Goal: Information Seeking & Learning: Compare options

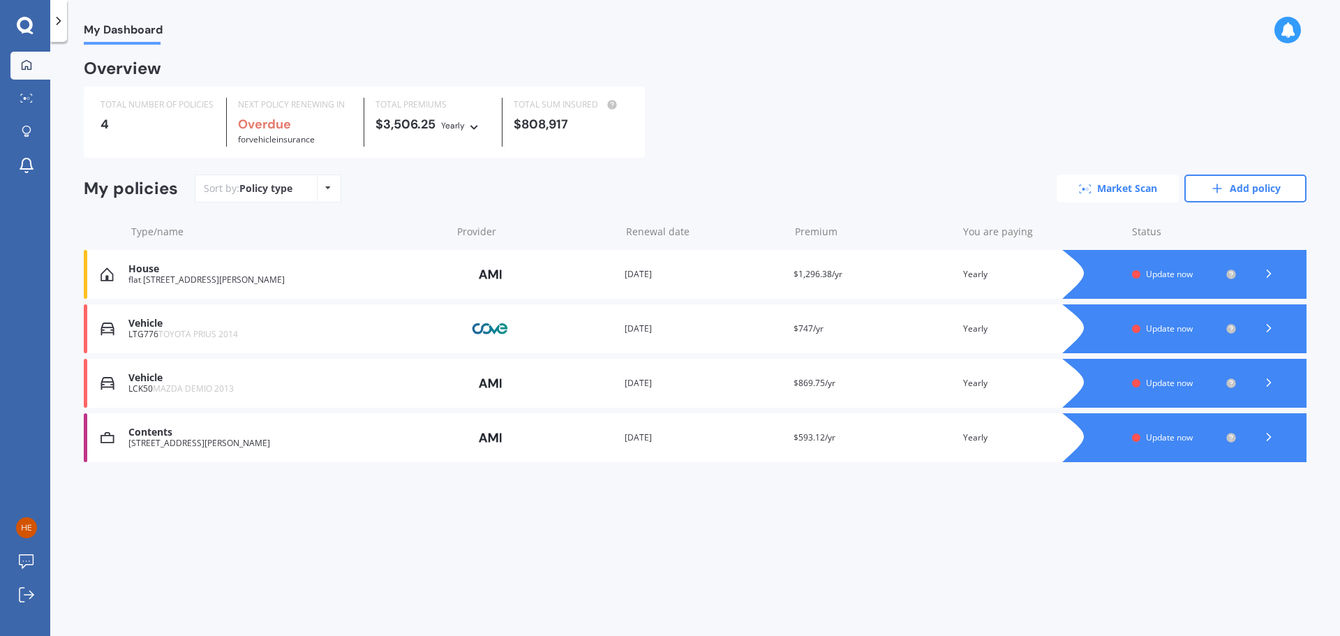
click at [1105, 188] on link "Market Scan" at bounding box center [1118, 189] width 122 height 28
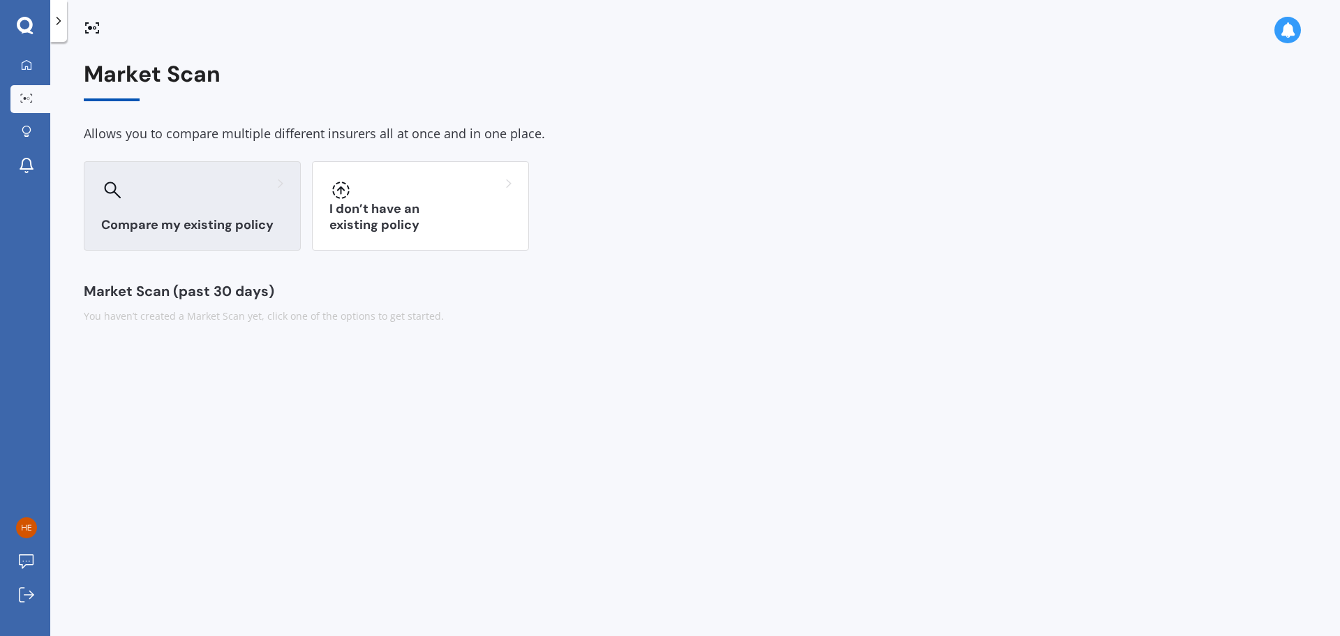
click at [194, 196] on div at bounding box center [192, 190] width 182 height 22
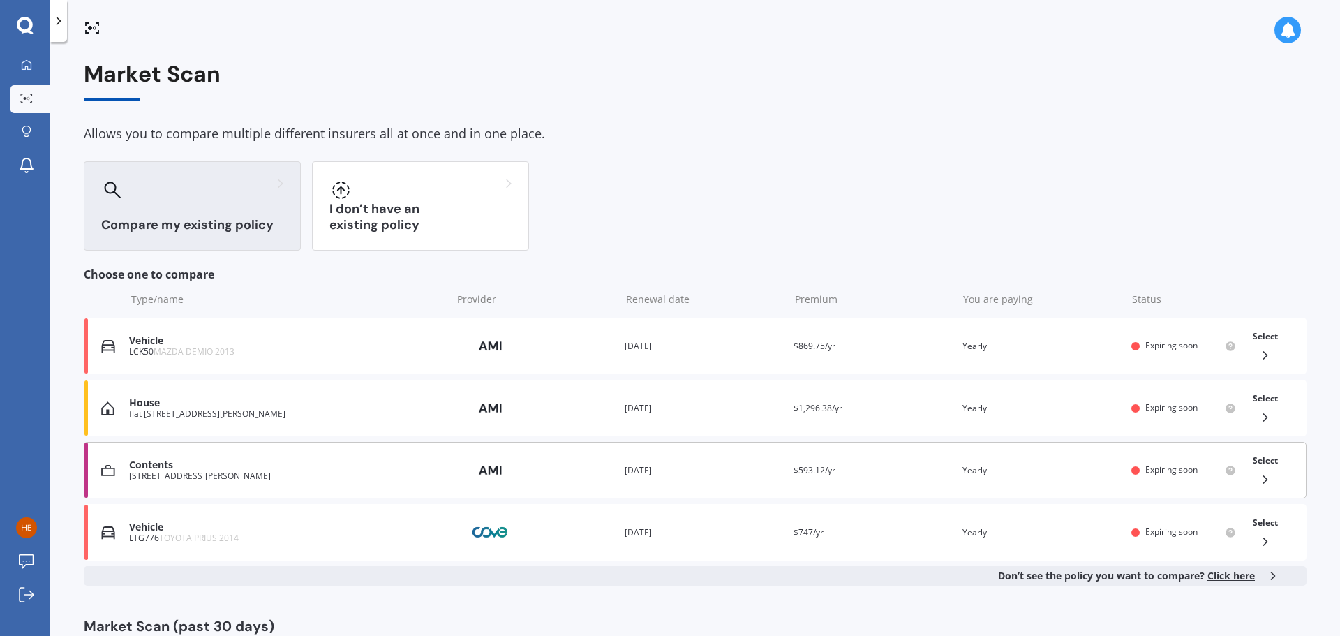
click at [207, 466] on div "Contents" at bounding box center [287, 465] width 316 height 12
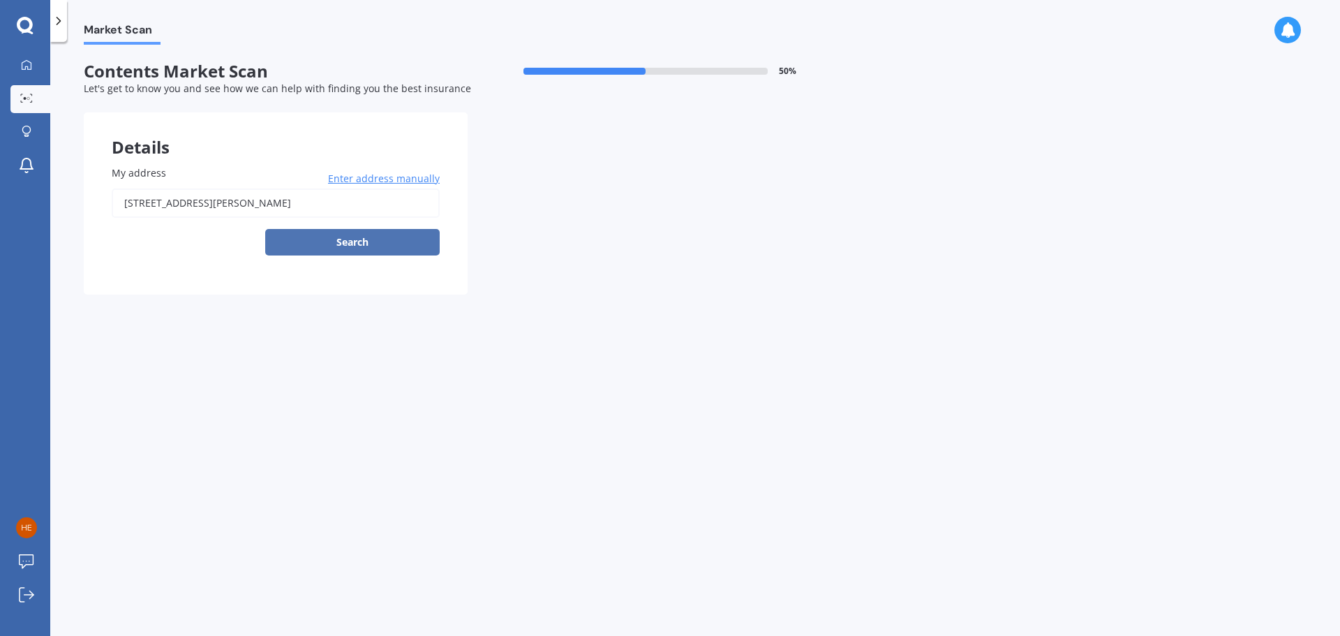
click at [345, 242] on button "Search" at bounding box center [352, 242] width 175 height 27
type input "flat [STREET_ADDRESS][PERSON_NAME]"
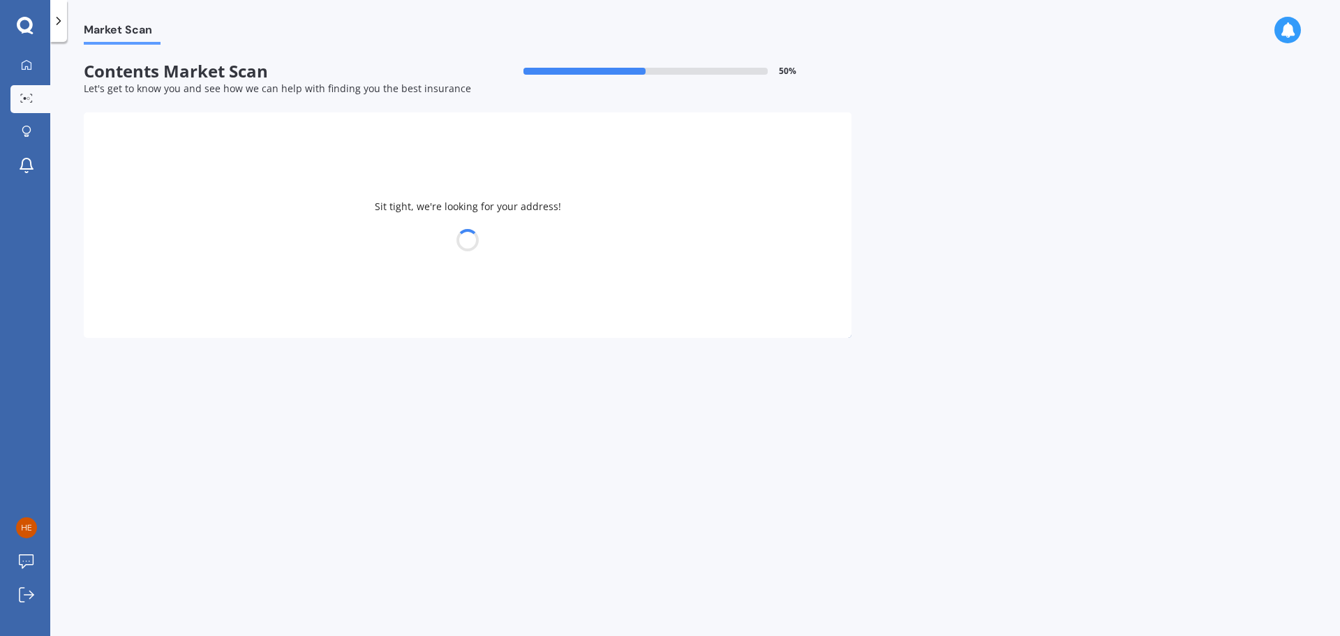
select select "12"
select select "01"
select select "1972"
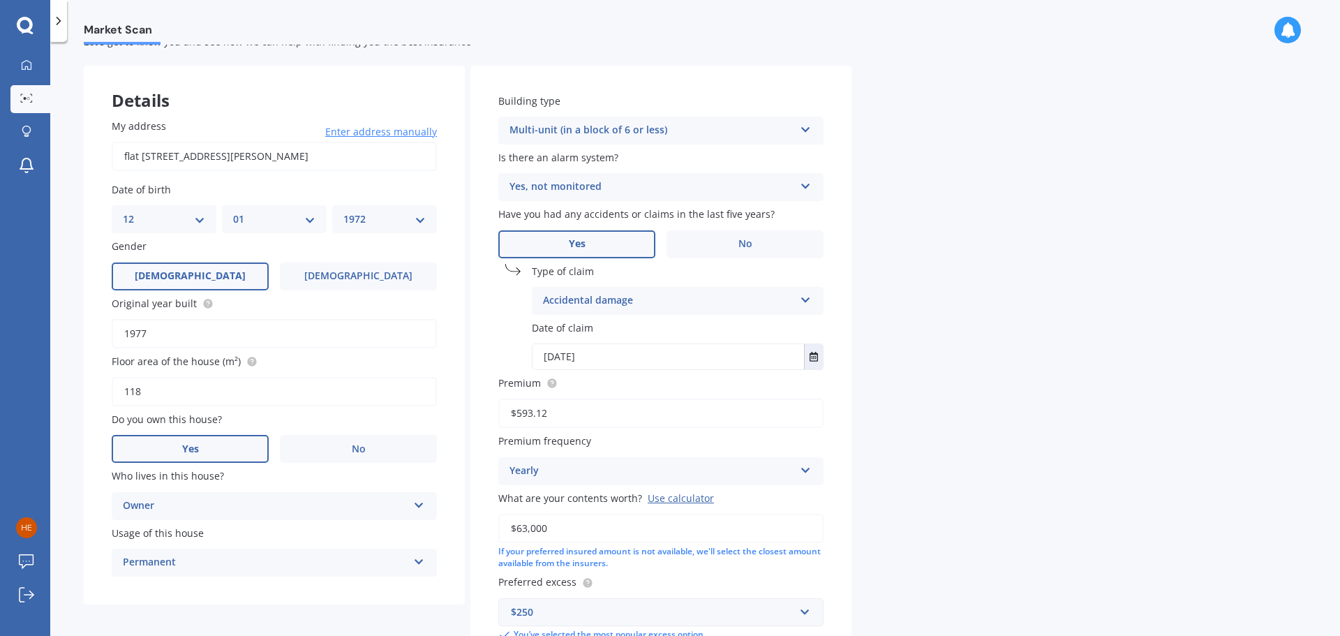
scroll to position [70, 0]
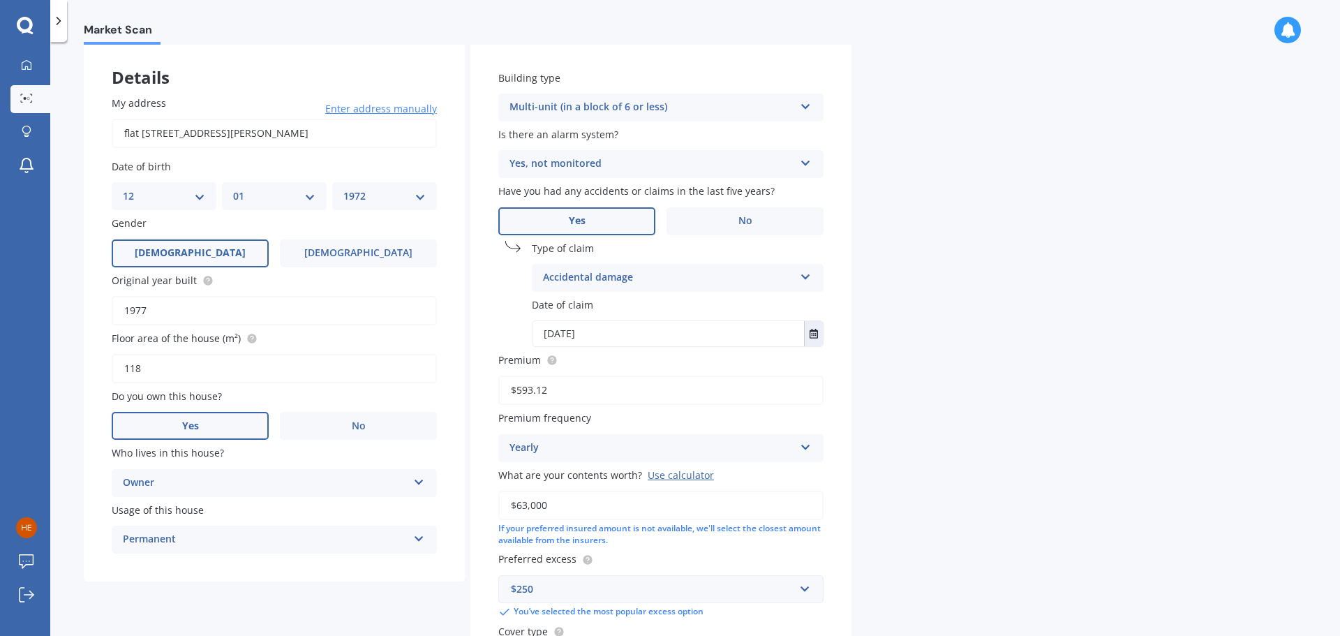
drag, startPoint x: 142, startPoint y: 367, endPoint x: 101, endPoint y: 372, distance: 41.5
click at [101, 372] on div "My address flat [STREET_ADDRESS][PERSON_NAME] Enter address manually Search Dat…" at bounding box center [274, 325] width 381 height 514
type input "135"
click at [803, 279] on icon at bounding box center [806, 274] width 12 height 10
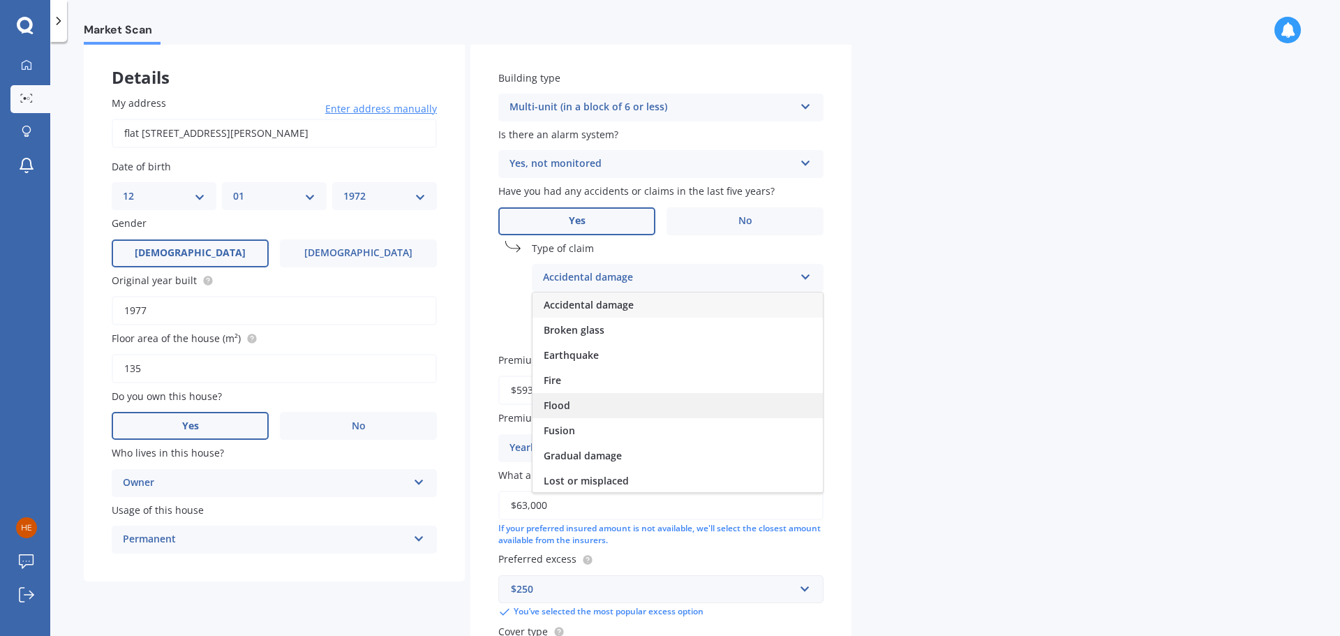
click at [624, 408] on div "Flood" at bounding box center [678, 405] width 290 height 25
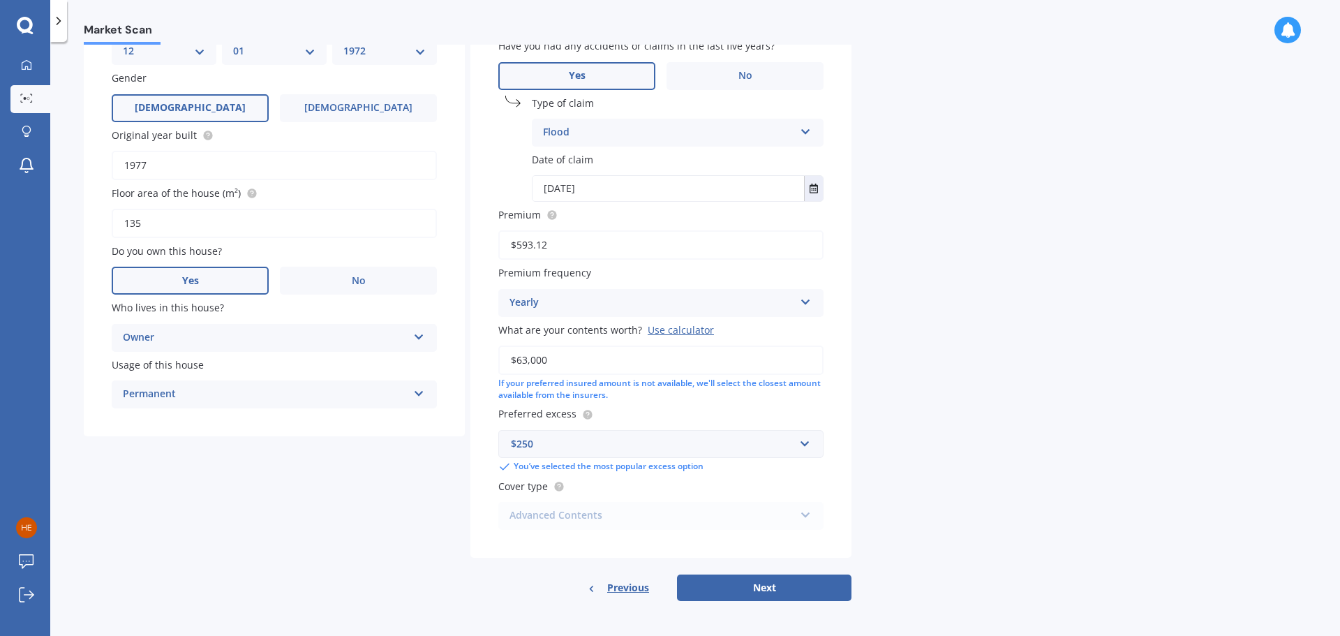
scroll to position [216, 0]
click at [753, 592] on button "Next" at bounding box center [764, 586] width 175 height 27
select select "12"
select select "01"
select select "1972"
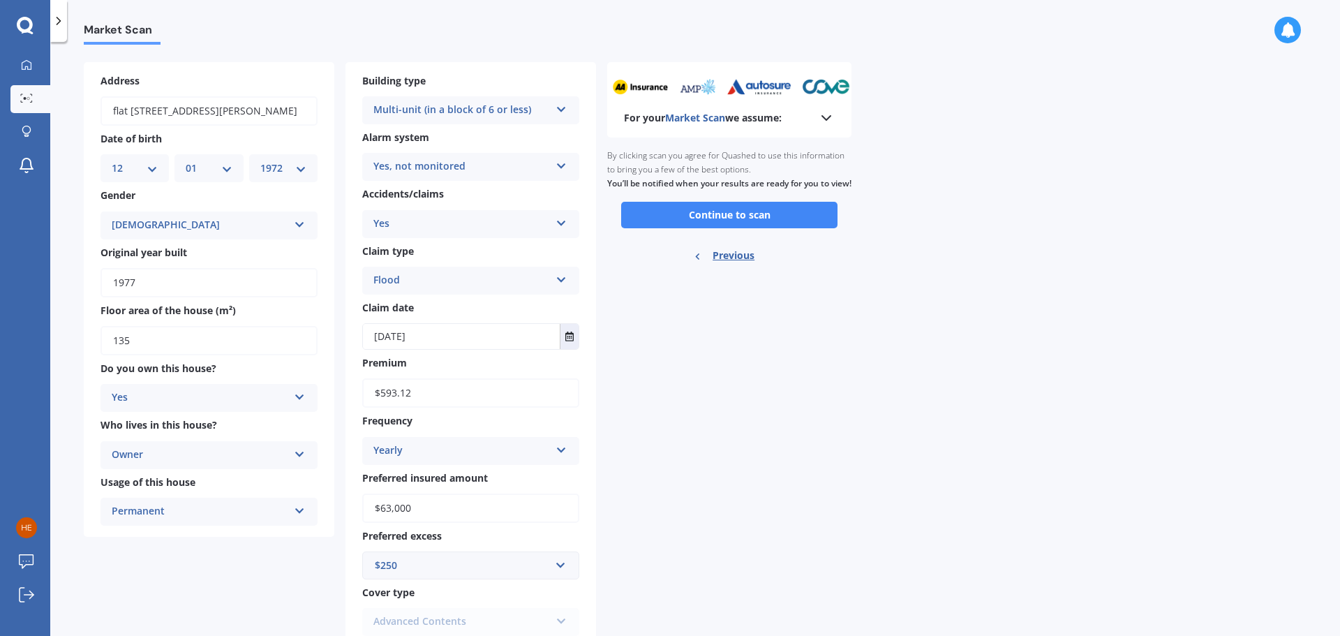
scroll to position [0, 0]
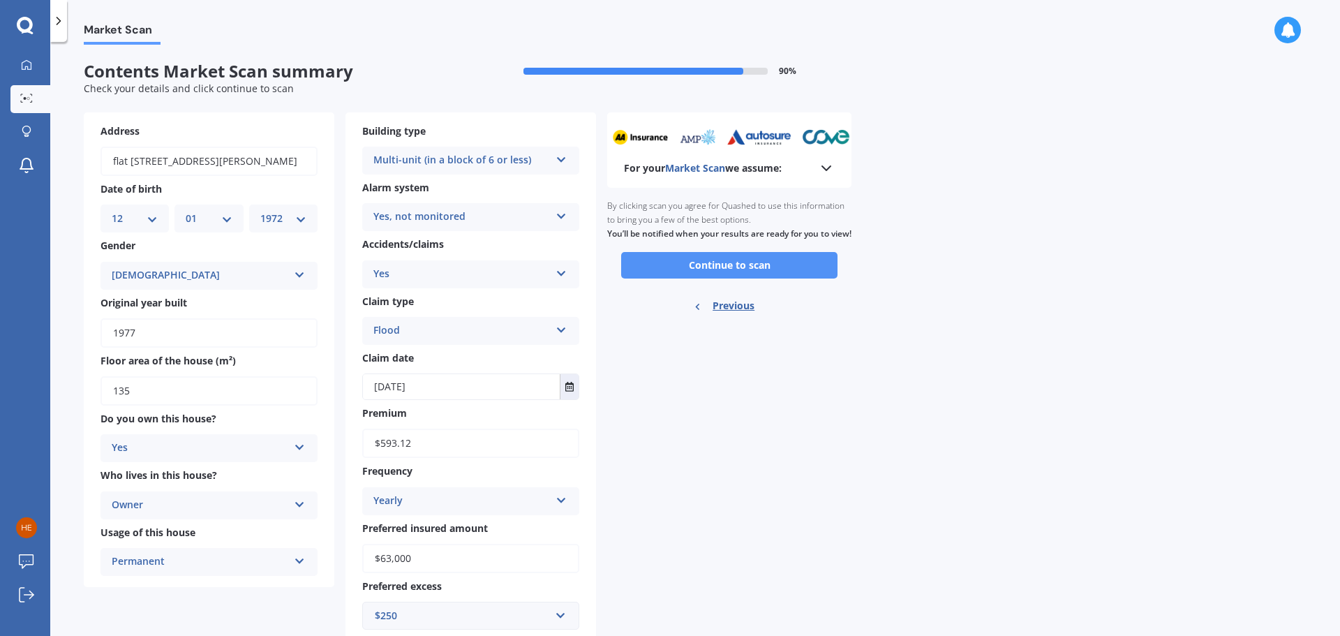
click at [724, 279] on button "Continue to scan" at bounding box center [729, 265] width 216 height 27
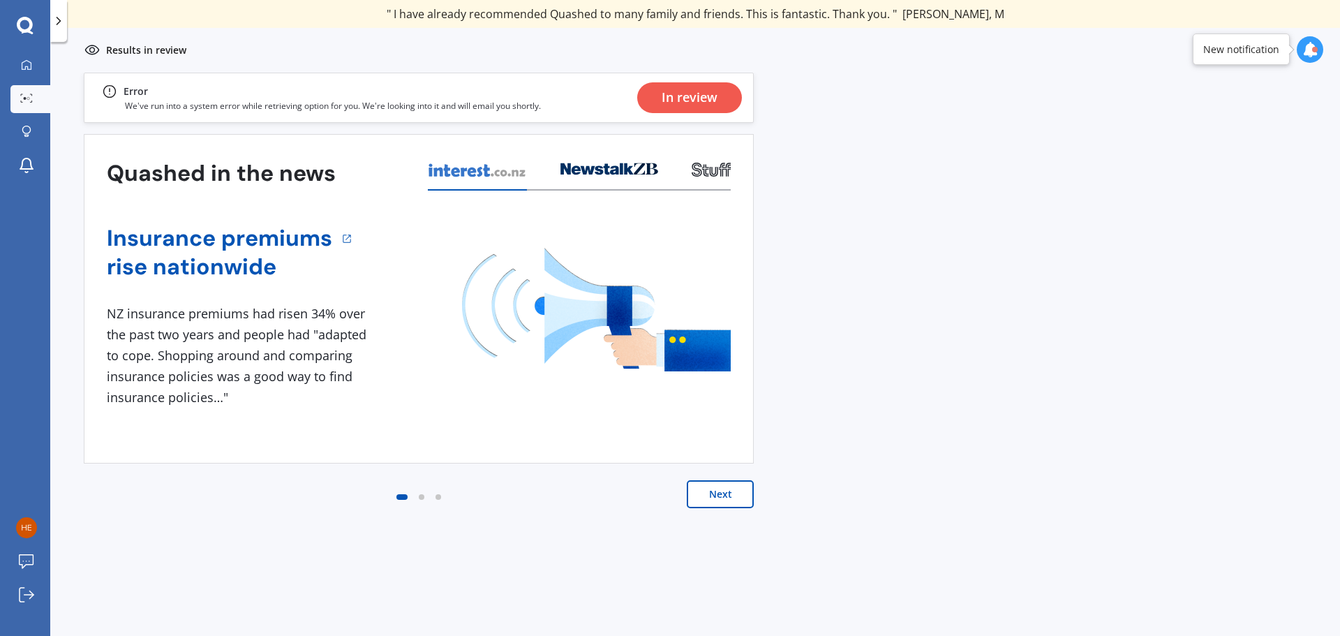
click at [720, 497] on button "Next" at bounding box center [720, 494] width 67 height 28
